Goal: Information Seeking & Learning: Learn about a topic

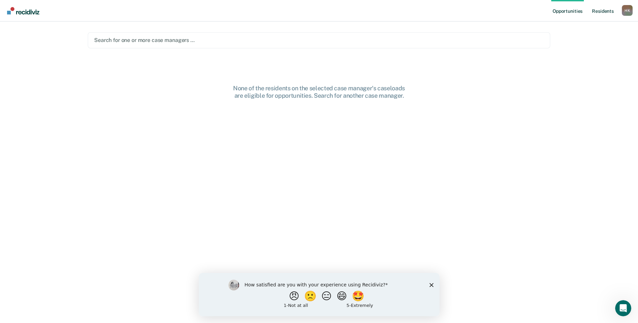
click at [611, 12] on link "Resident s" at bounding box center [602, 11] width 25 height 22
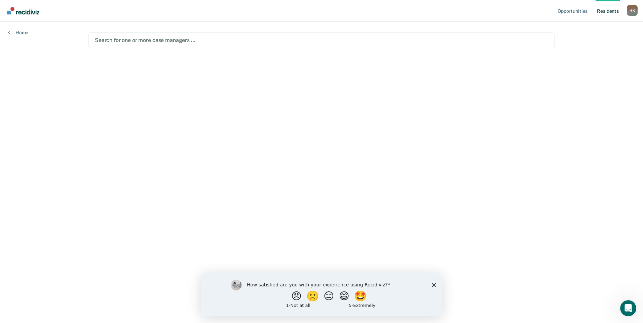
click at [158, 39] on div at bounding box center [321, 40] width 453 height 8
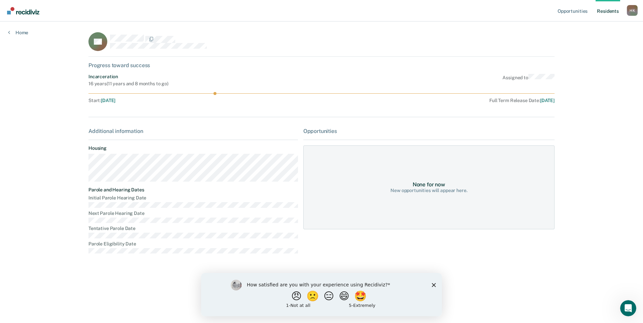
click at [434, 285] on polygon "Close survey" at bounding box center [434, 285] width 4 height 4
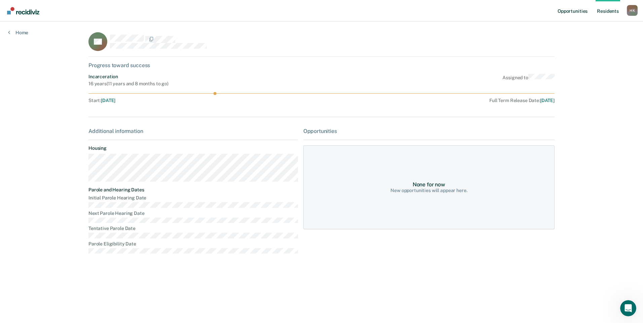
click at [570, 11] on link "Opportunities" at bounding box center [572, 11] width 33 height 22
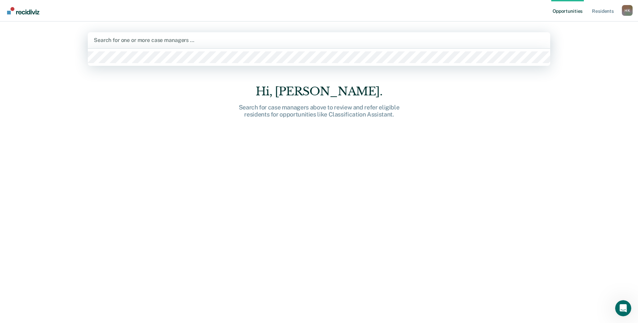
click at [111, 39] on div at bounding box center [319, 40] width 450 height 8
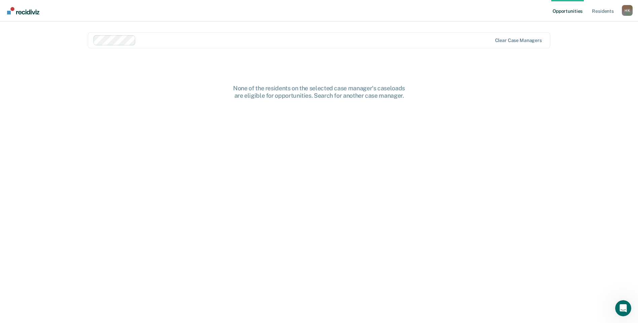
click at [530, 85] on div "None of the residents on the selected case manager's caseloads are eligible for…" at bounding box center [319, 209] width 462 height 248
click at [597, 12] on link "Resident s" at bounding box center [602, 11] width 25 height 22
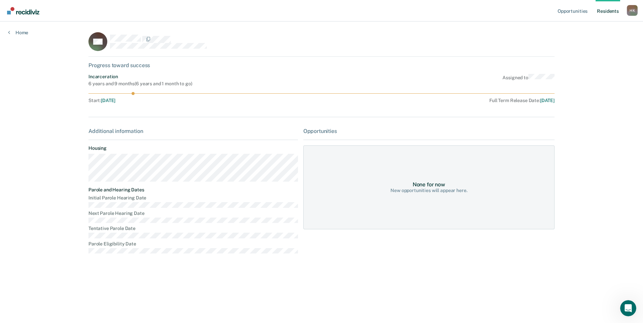
click at [396, 197] on div "None for now New opportunities will appear here." at bounding box center [428, 188] width 251 height 84
click at [608, 9] on link "Resident s" at bounding box center [607, 11] width 25 height 22
click at [599, 11] on link "Resident s" at bounding box center [607, 11] width 25 height 22
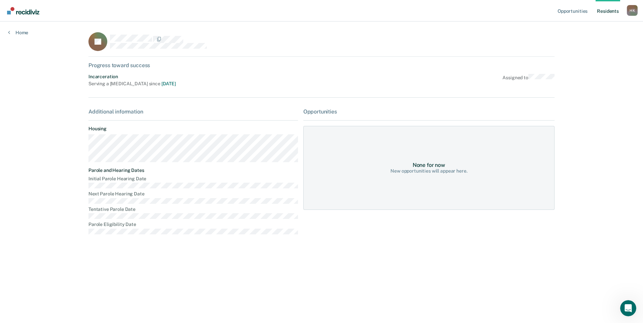
click at [598, 12] on link "Resident s" at bounding box center [607, 11] width 25 height 22
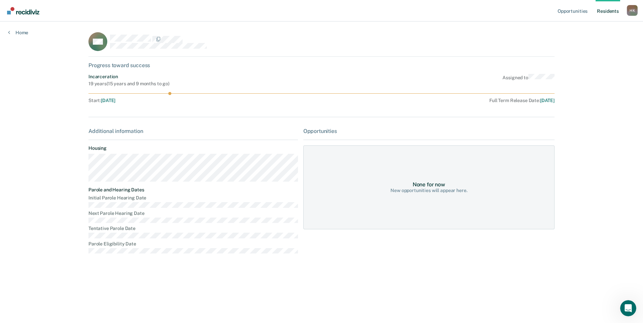
click at [428, 196] on div "None for now New opportunities will appear here." at bounding box center [428, 188] width 251 height 84
click at [600, 14] on link "Resident s" at bounding box center [607, 11] width 25 height 22
click at [602, 14] on link "Resident s" at bounding box center [607, 11] width 25 height 22
click at [601, 13] on link "Resident s" at bounding box center [607, 11] width 25 height 22
click at [608, 13] on link "Resident s" at bounding box center [607, 11] width 25 height 22
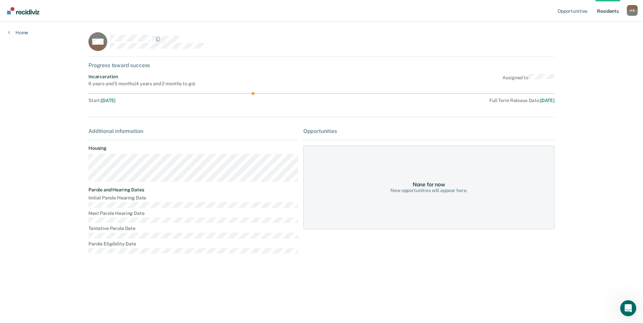
click at [602, 12] on link "Resident s" at bounding box center [607, 11] width 25 height 22
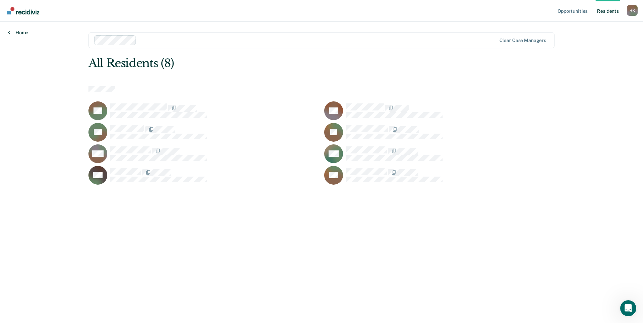
click at [16, 35] on link "Home" at bounding box center [18, 33] width 20 height 6
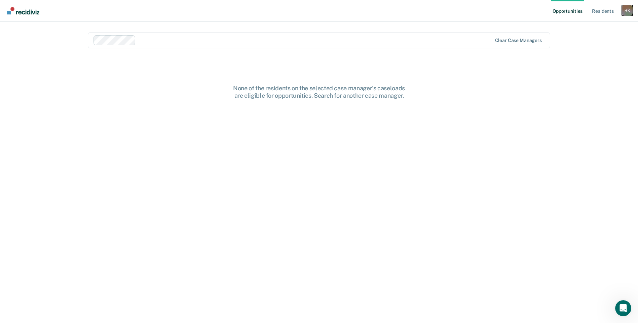
click at [627, 13] on div "H K" at bounding box center [627, 10] width 11 height 11
click at [569, 13] on link "Opportunities" at bounding box center [567, 11] width 33 height 22
click at [526, 43] on div "Clear case managers" at bounding box center [319, 40] width 462 height 16
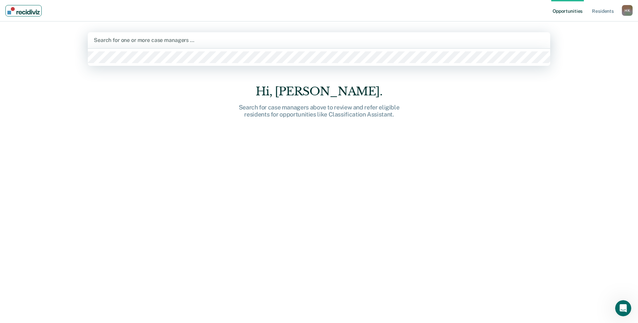
click at [27, 14] on img "Main navigation" at bounding box center [23, 10] width 32 height 7
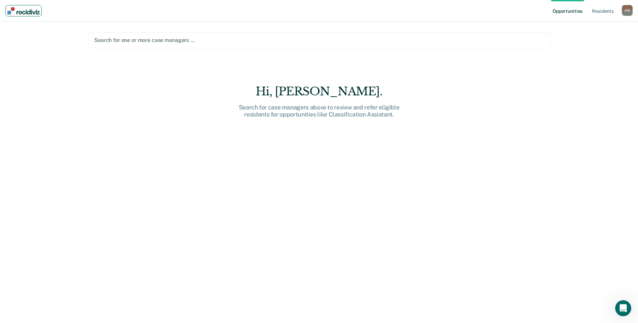
click at [21, 11] on img "Main navigation" at bounding box center [23, 10] width 32 height 7
click at [602, 9] on link "Resident s" at bounding box center [602, 11] width 25 height 22
